Goal: Task Accomplishment & Management: Manage account settings

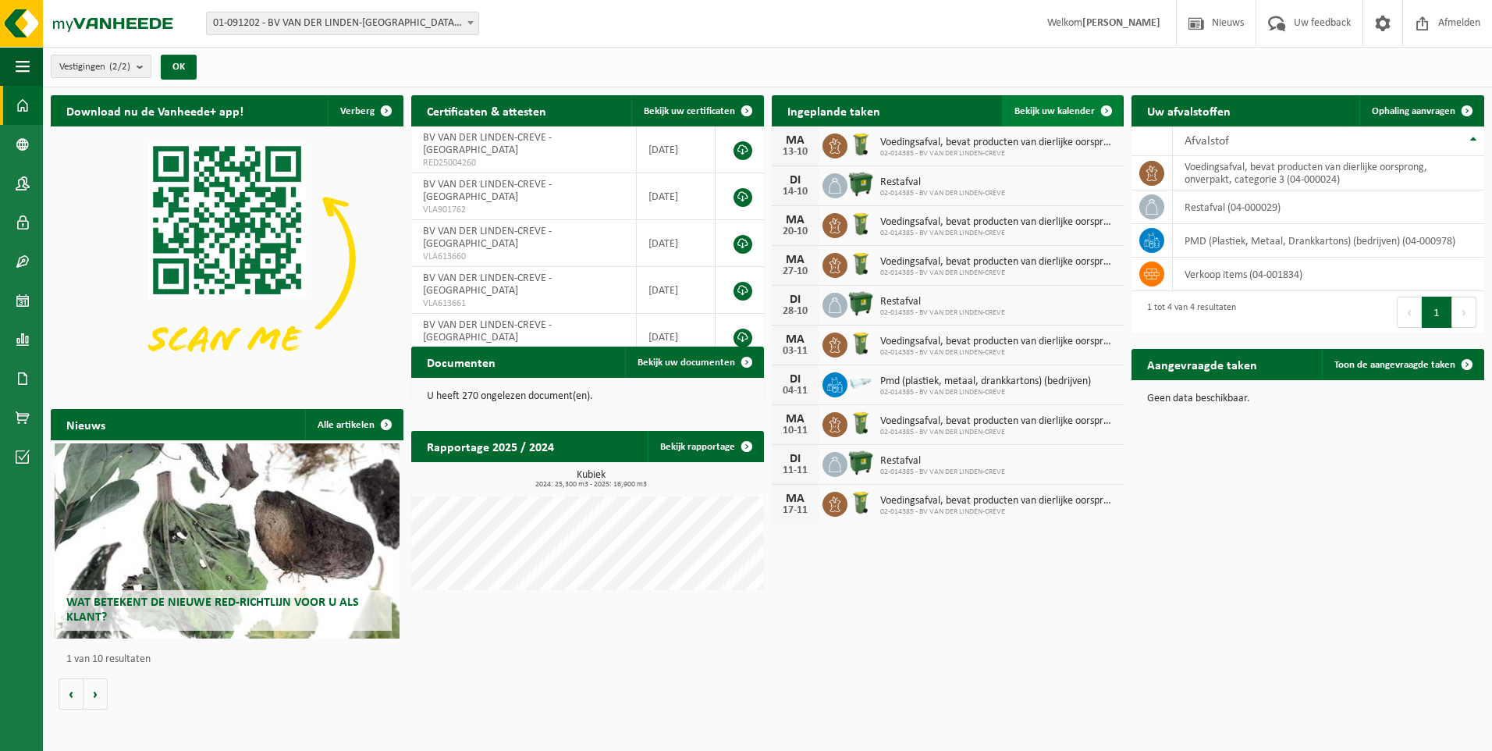
click at [1080, 101] on link "Bekijk uw kalender" at bounding box center [1062, 110] width 120 height 31
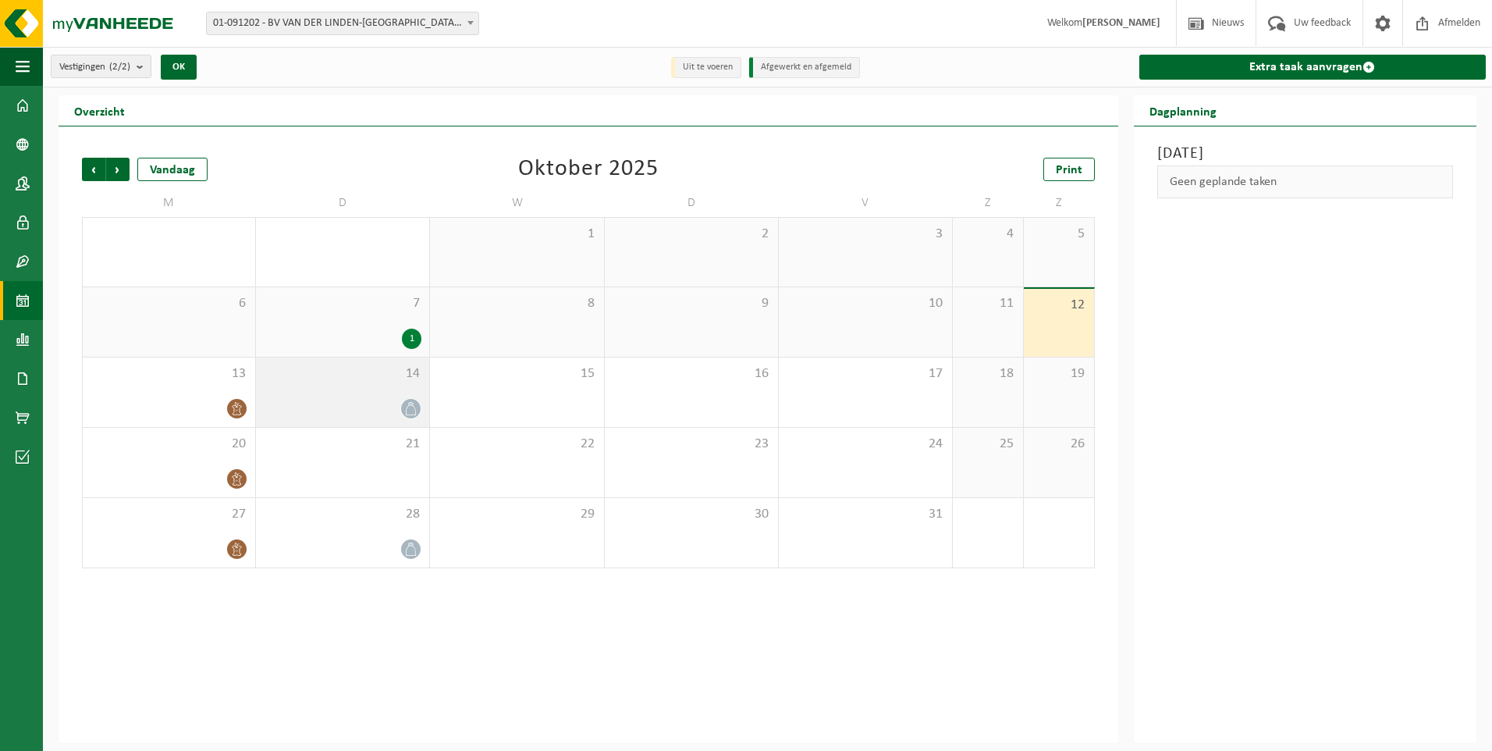
click at [309, 403] on div at bounding box center [343, 408] width 158 height 21
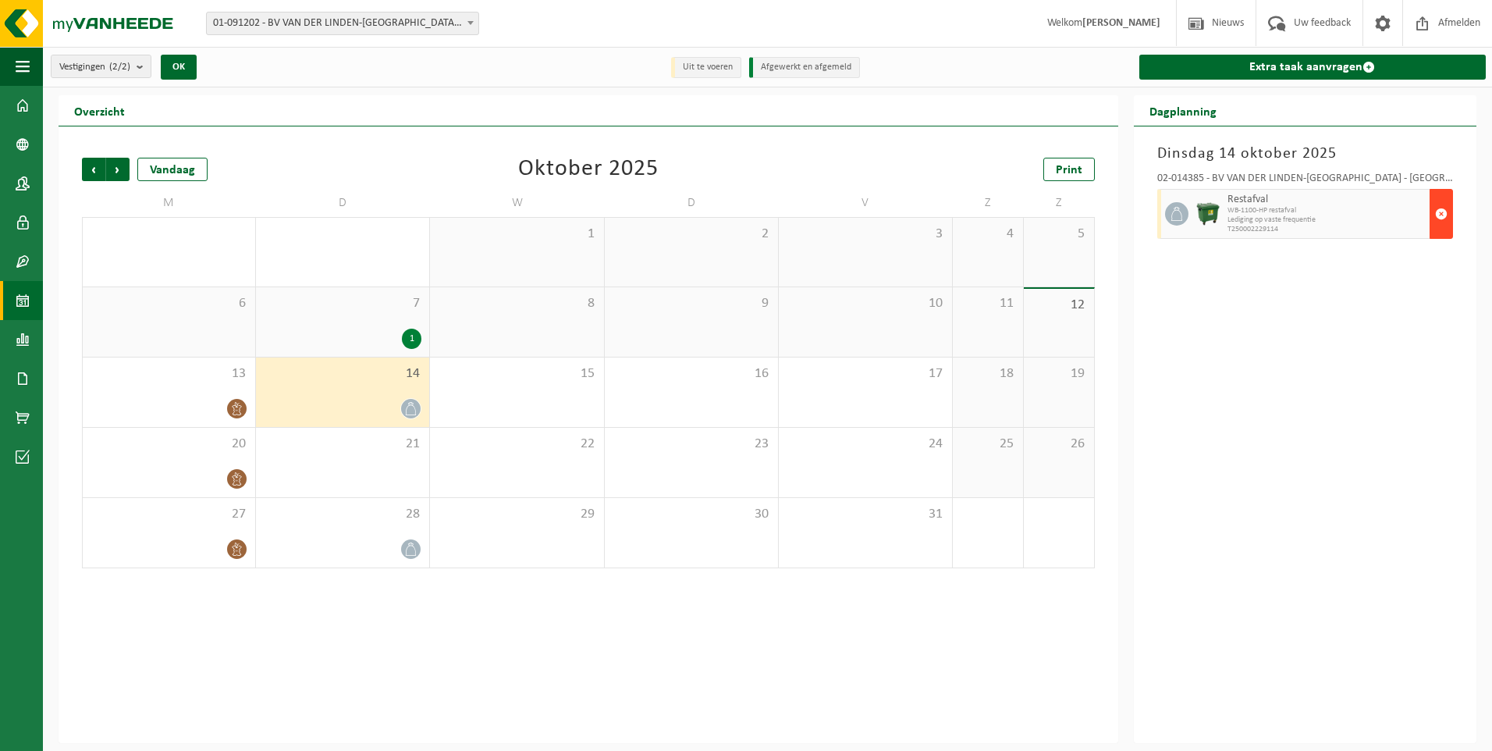
click at [1435, 203] on span "button" at bounding box center [1441, 213] width 12 height 31
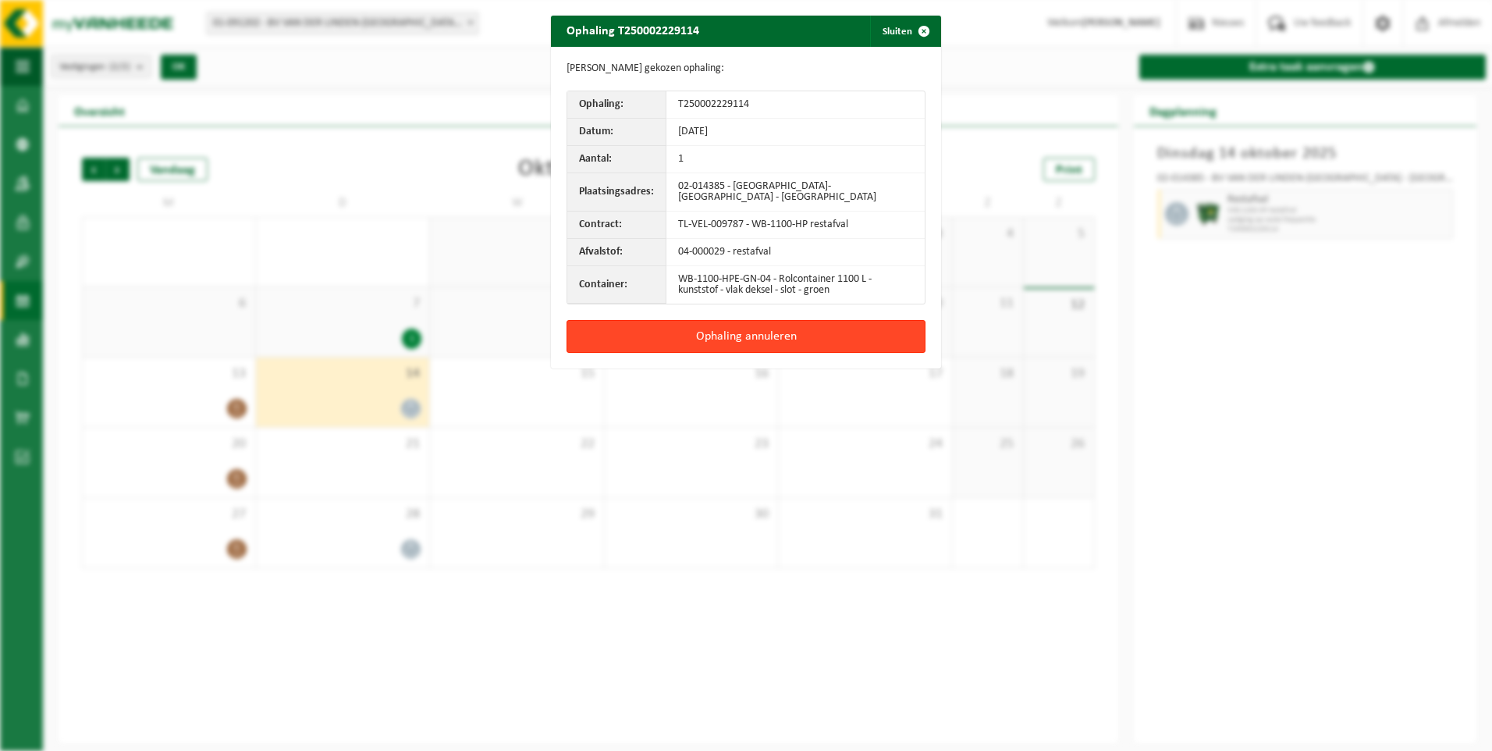
click at [767, 332] on button "Ophaling annuleren" at bounding box center [746, 336] width 359 height 33
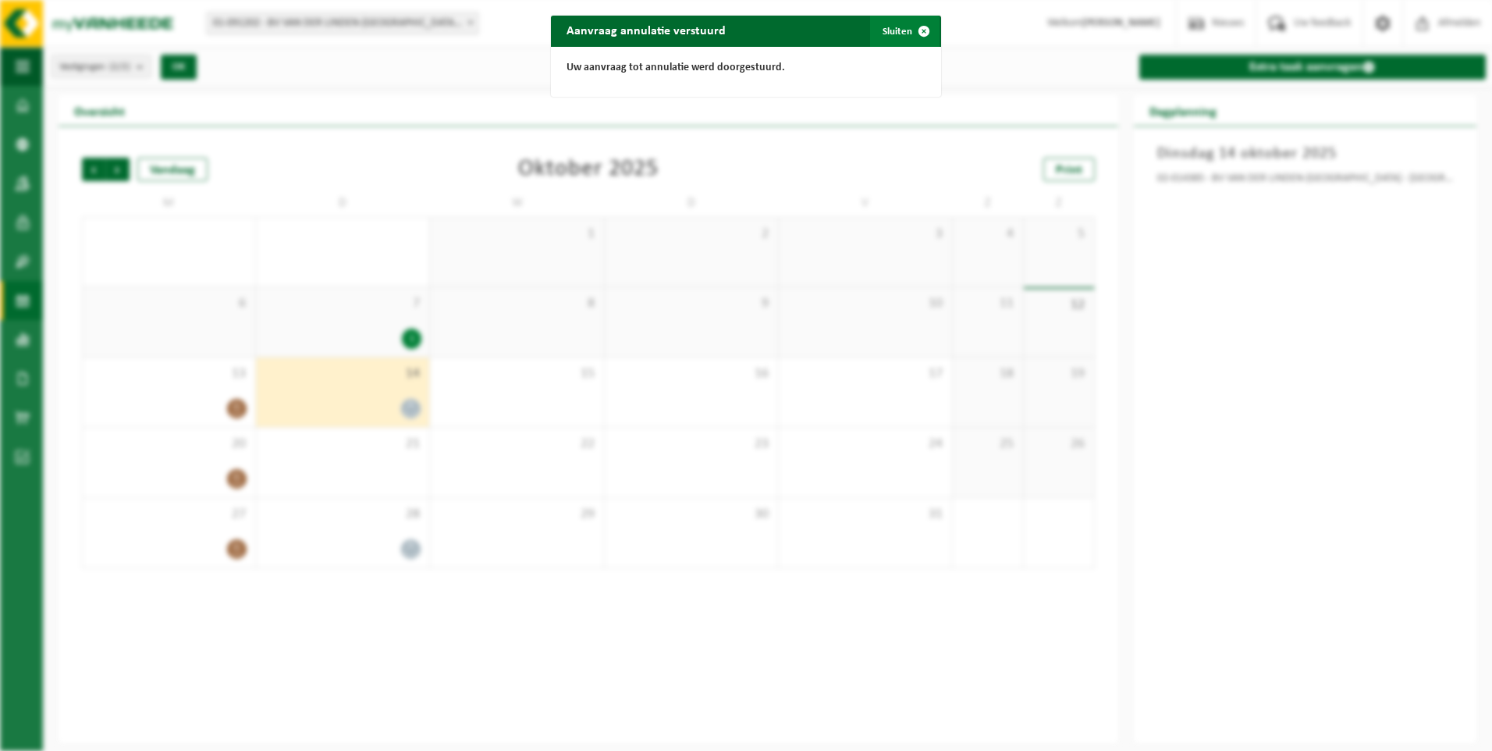
click at [924, 26] on span "button" at bounding box center [923, 31] width 31 height 31
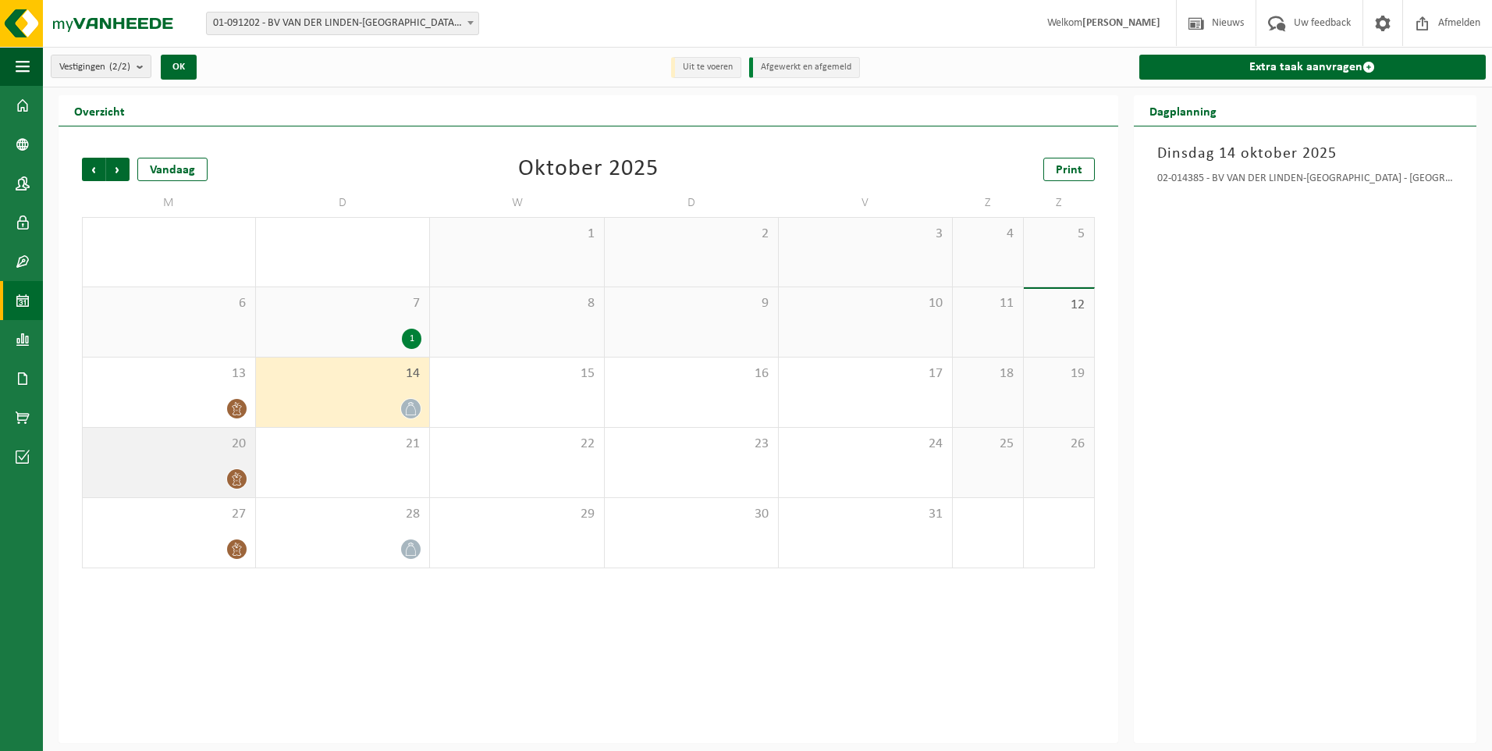
click at [222, 469] on div at bounding box center [169, 478] width 157 height 21
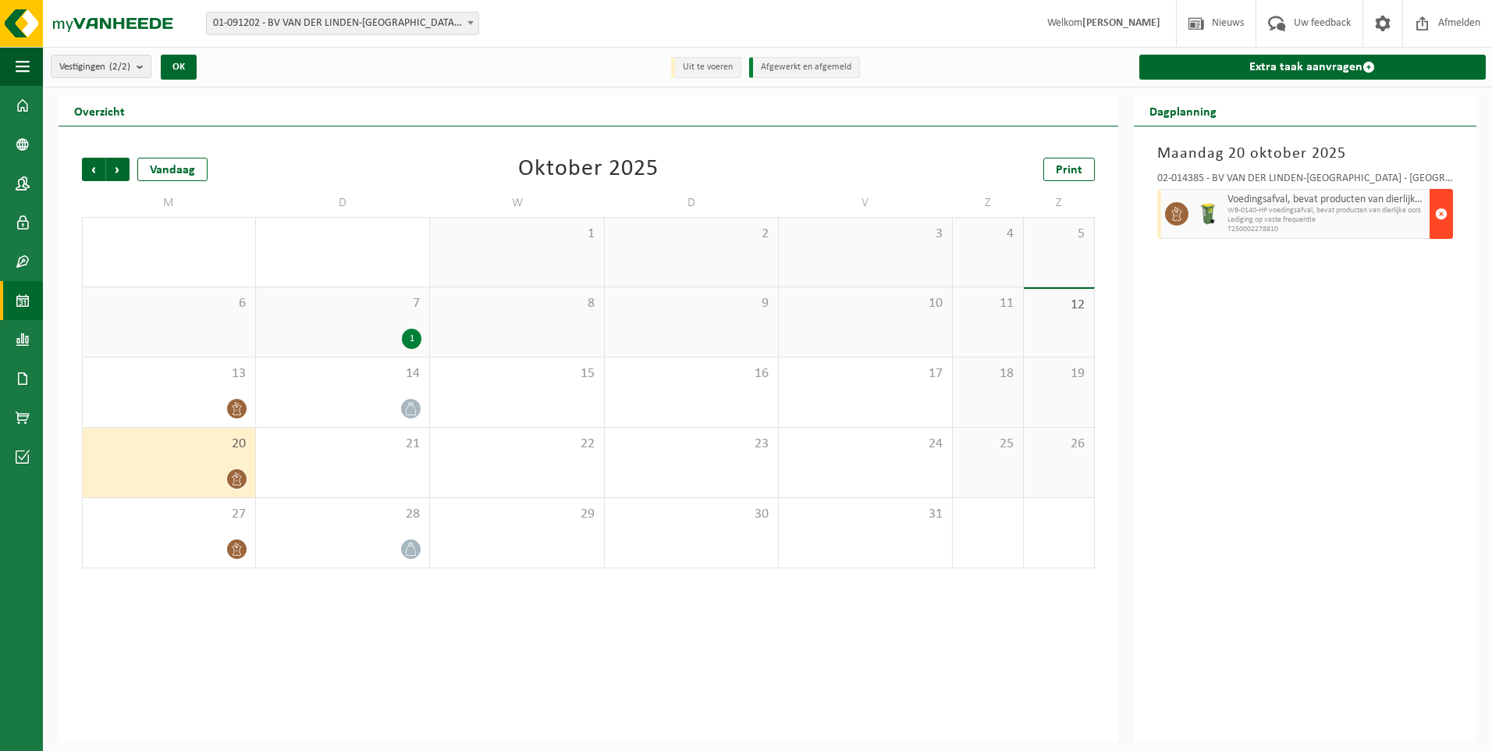
click at [1440, 216] on span "button" at bounding box center [1441, 213] width 12 height 31
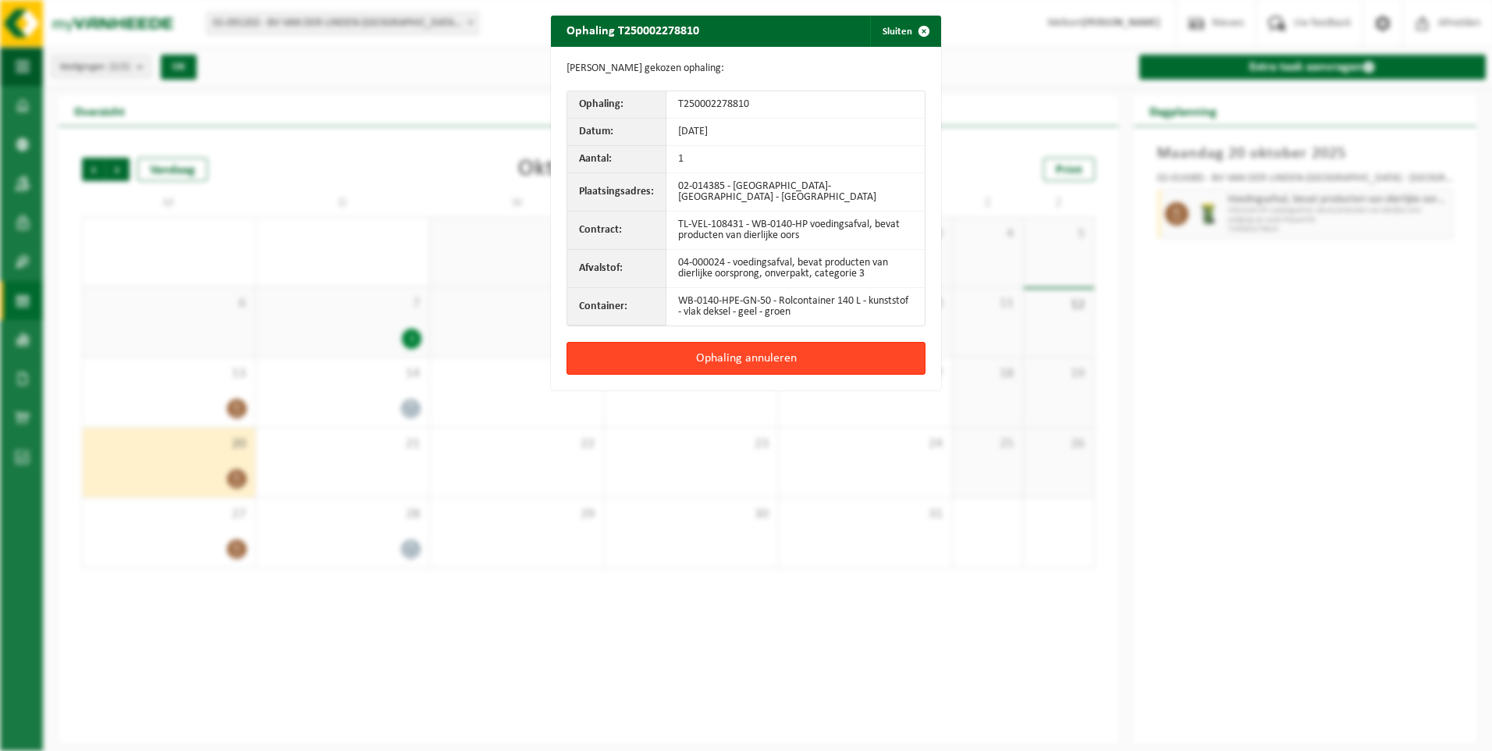
click at [771, 353] on button "Ophaling annuleren" at bounding box center [746, 358] width 359 height 33
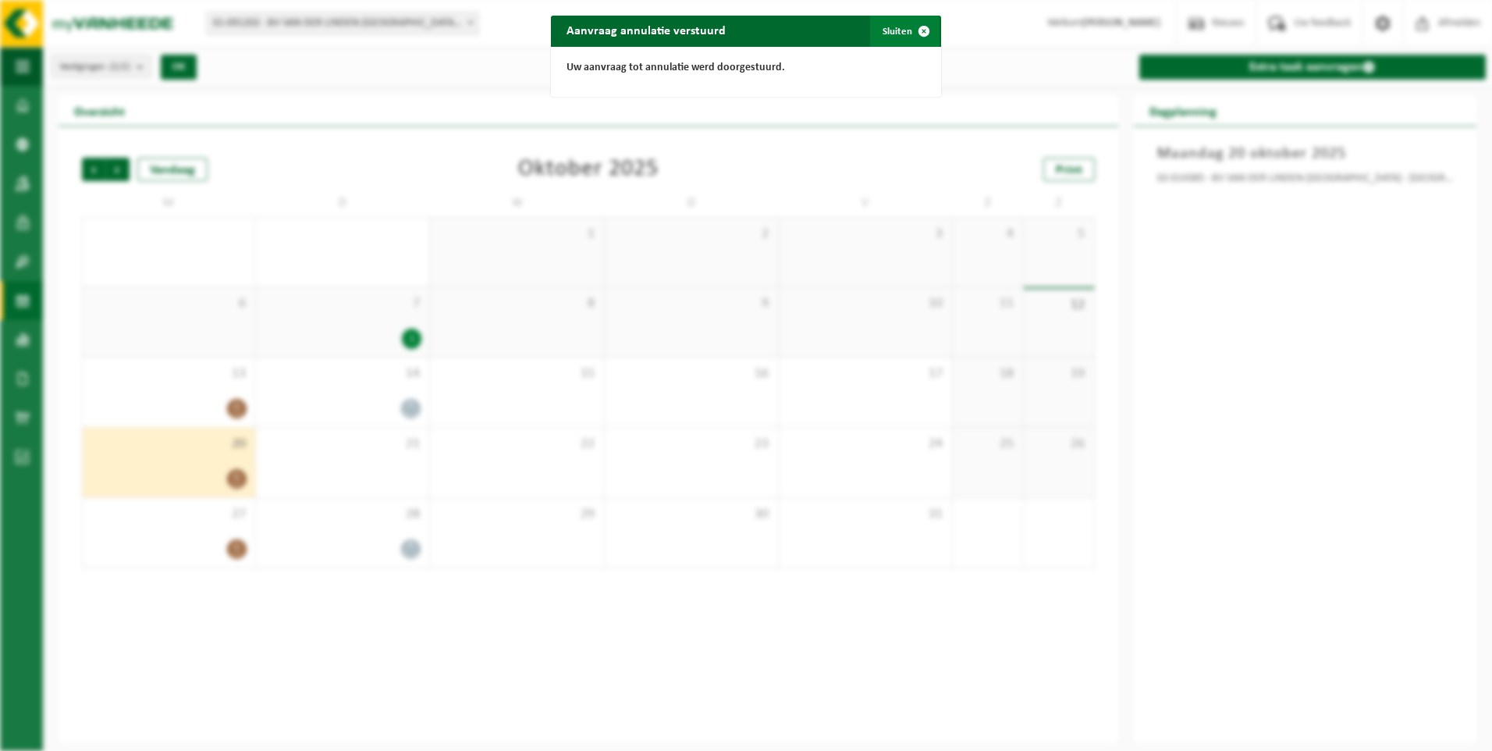
click at [923, 27] on span "button" at bounding box center [923, 31] width 31 height 31
